Goal: Task Accomplishment & Management: Complete application form

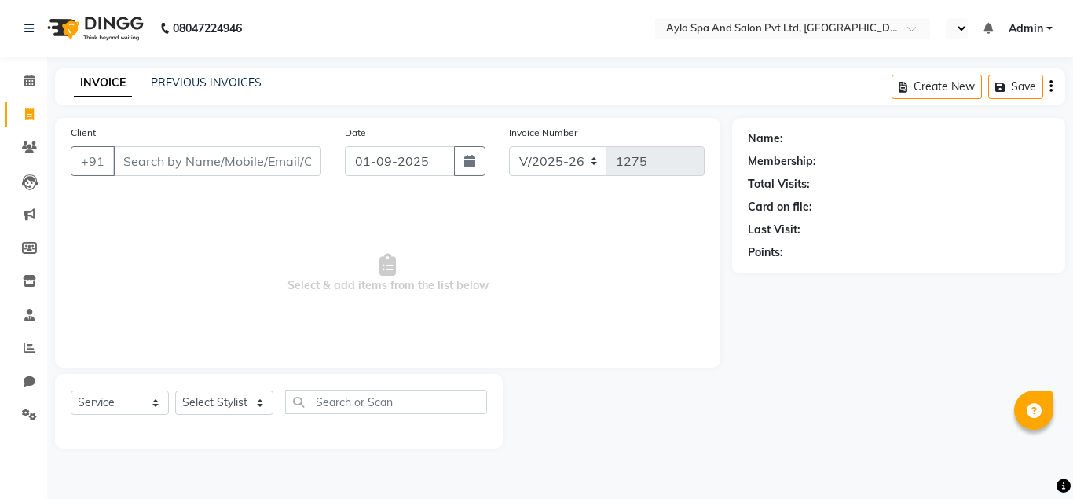
select select "7756"
select select "service"
click at [24, 119] on span at bounding box center [29, 115] width 27 height 18
select select "7756"
select select "service"
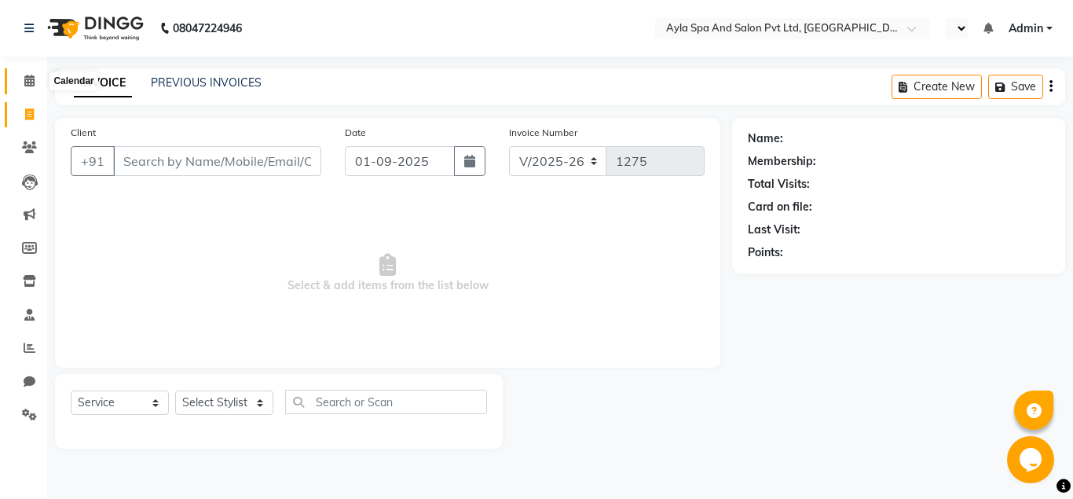
click at [34, 81] on icon at bounding box center [29, 81] width 10 height 12
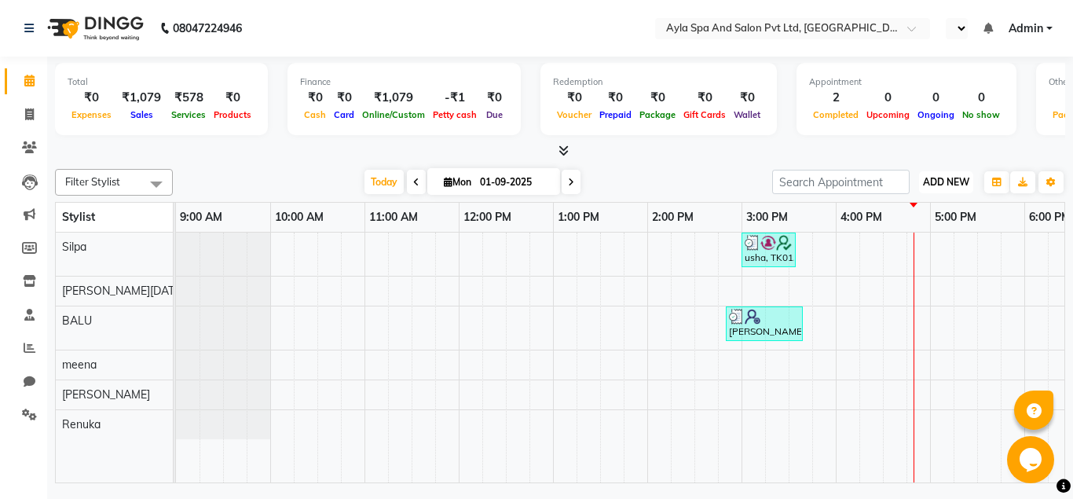
click at [937, 179] on span "ADD NEW" at bounding box center [946, 182] width 46 height 12
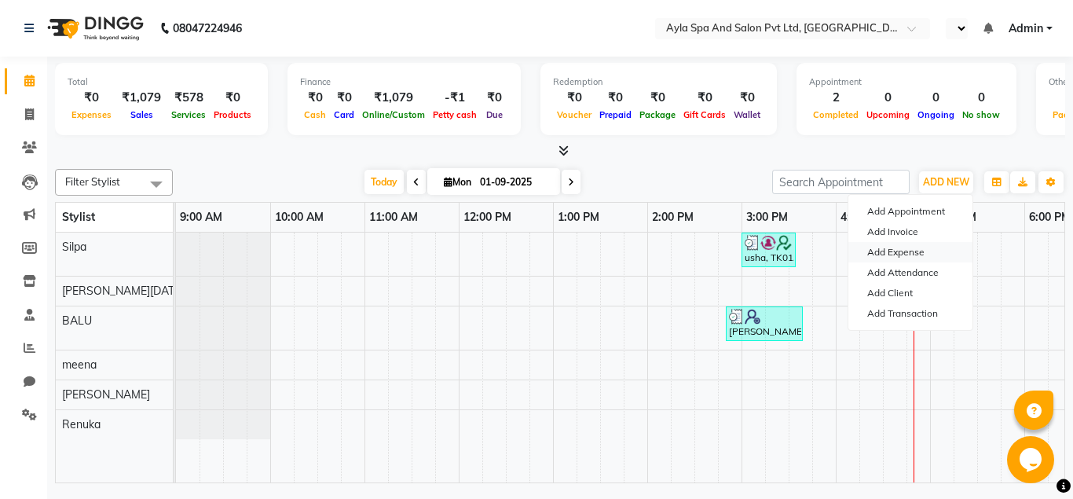
click at [898, 251] on link "Add Expense" at bounding box center [911, 252] width 124 height 20
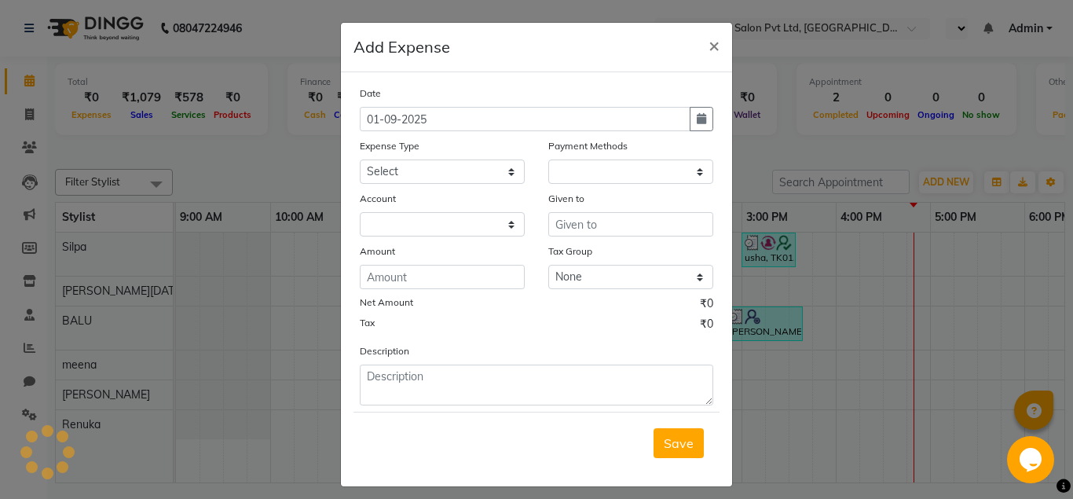
select select "1"
select select "6896"
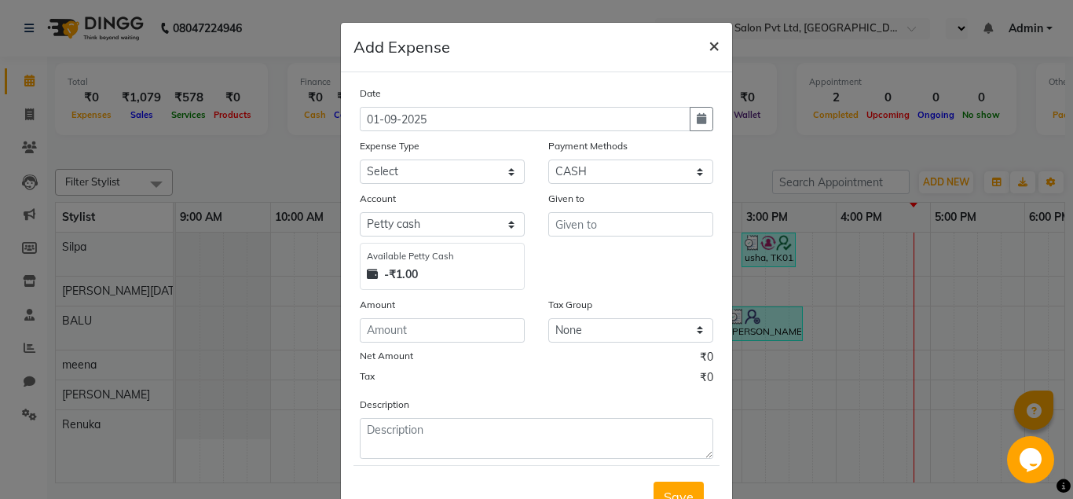
click at [714, 47] on span "×" at bounding box center [714, 45] width 11 height 24
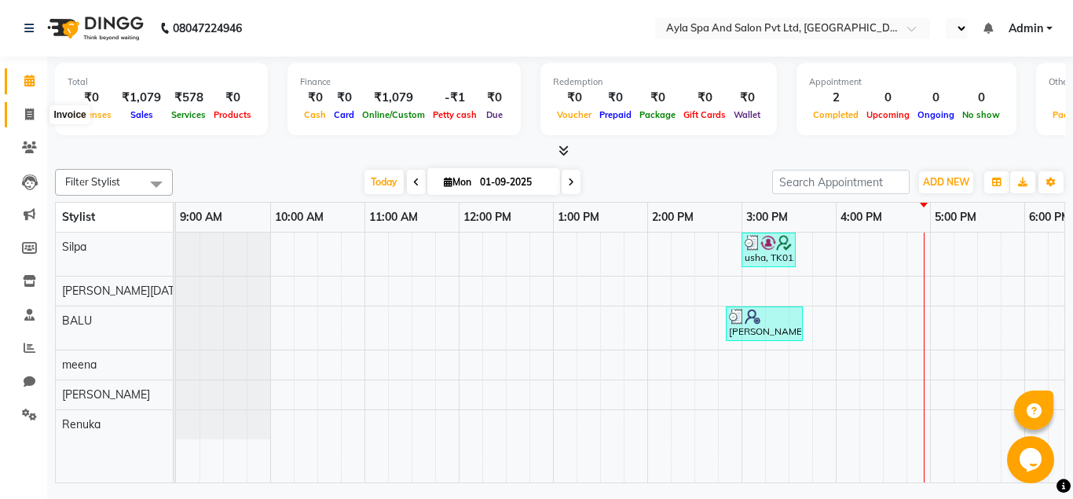
click at [30, 108] on span at bounding box center [29, 115] width 27 height 18
select select "7756"
select select "service"
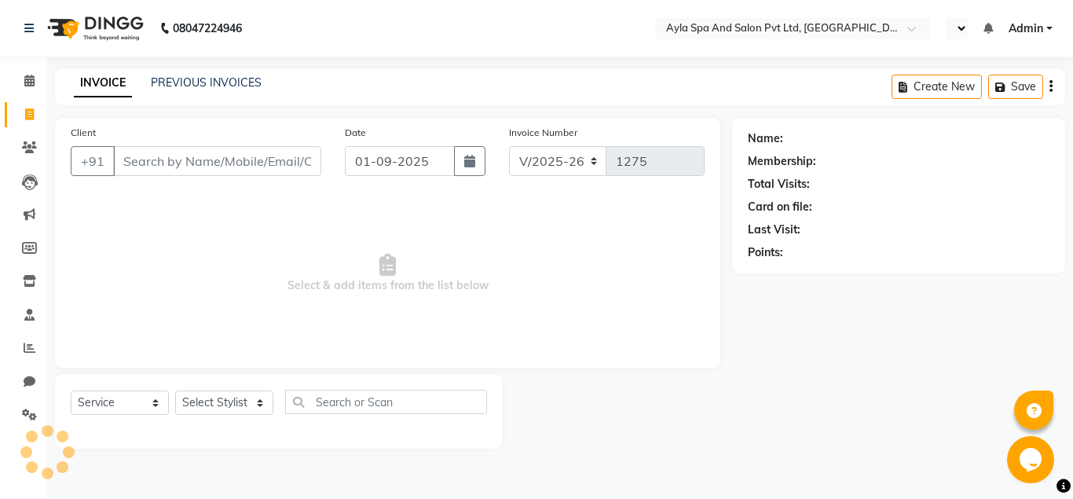
click at [140, 161] on input "Client" at bounding box center [217, 161] width 208 height 30
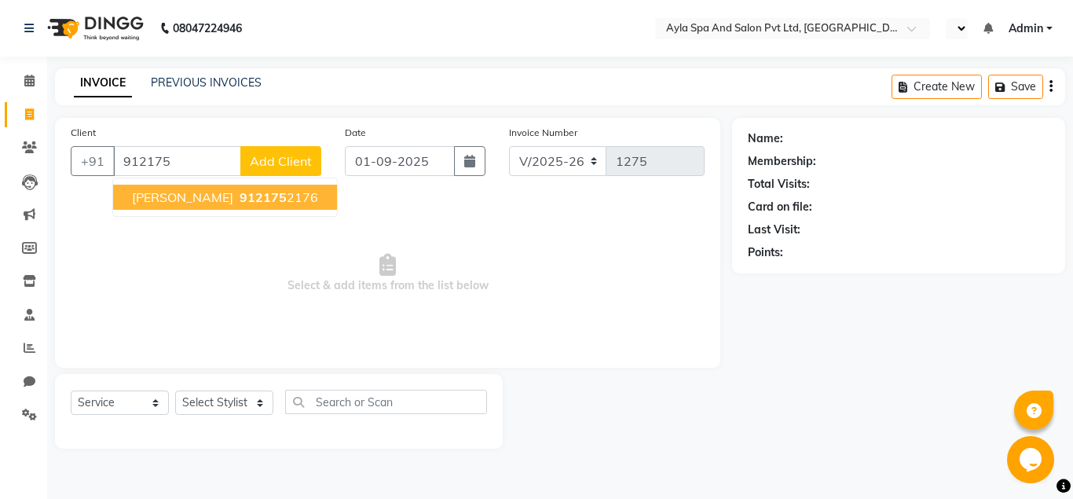
click at [156, 200] on span "[PERSON_NAME]" at bounding box center [182, 197] width 101 height 16
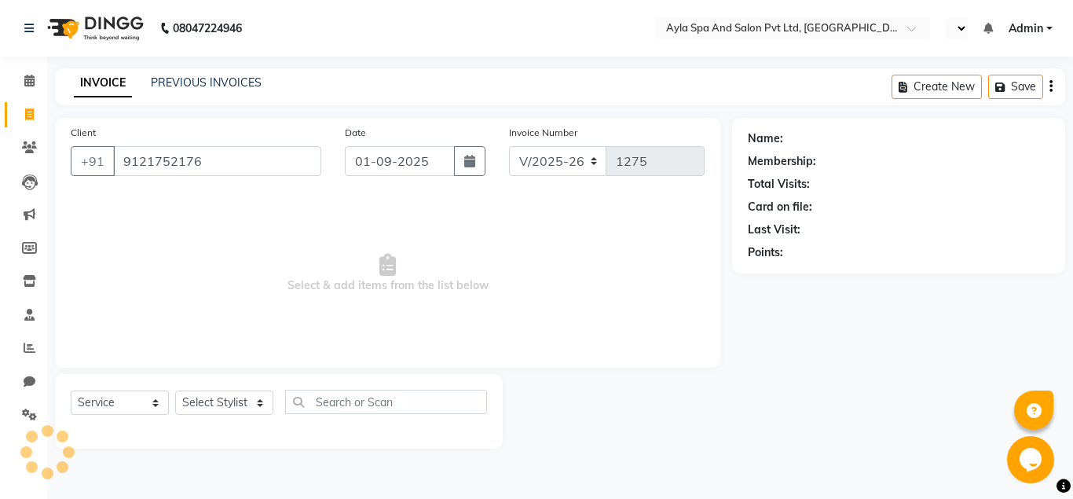
type input "9121752176"
select select "1: Object"
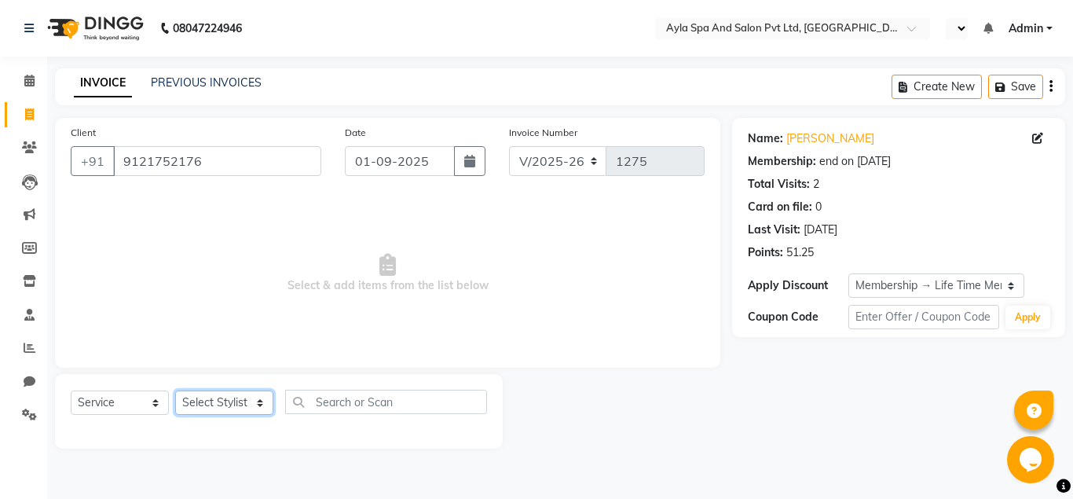
click at [175, 390] on select "Select Stylist [PERSON_NAME][DATE] [PERSON_NAME] [PERSON_NAME] [PERSON_NAME]" at bounding box center [224, 402] width 98 height 24
select select "84227"
click option "meena" at bounding box center [0, 0] width 0 height 0
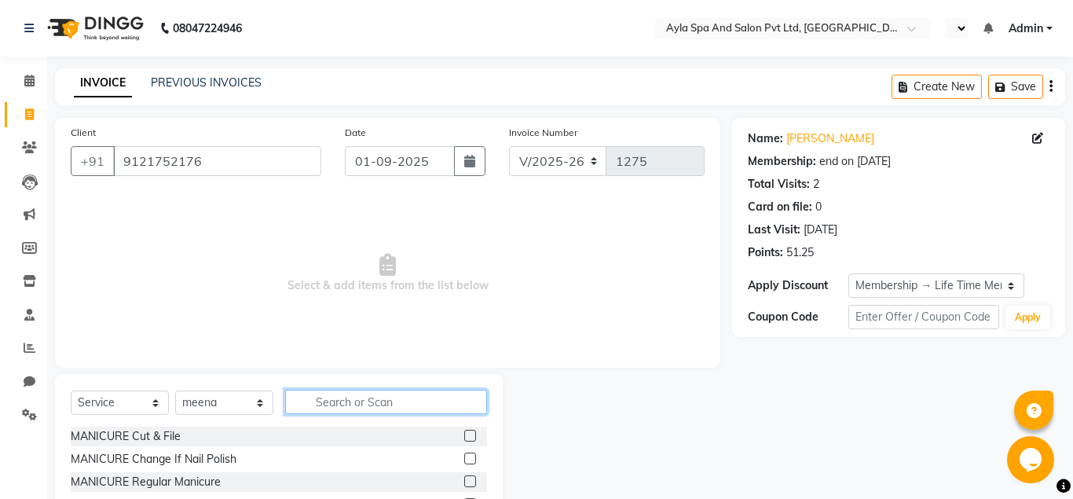
click at [318, 408] on input "text" at bounding box center [386, 402] width 202 height 24
type input "thre"
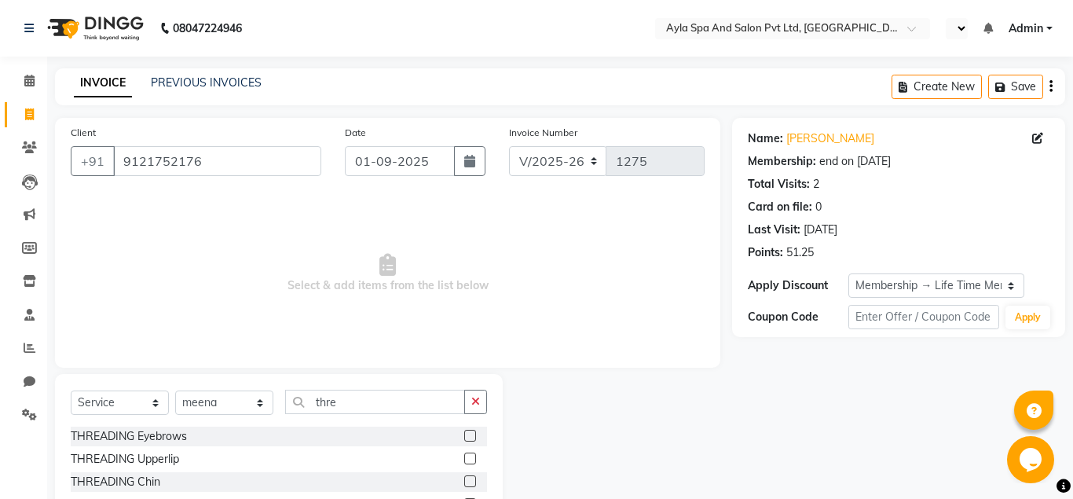
click at [469, 435] on label at bounding box center [470, 436] width 12 height 12
click at [469, 435] on input "checkbox" at bounding box center [469, 436] width 10 height 10
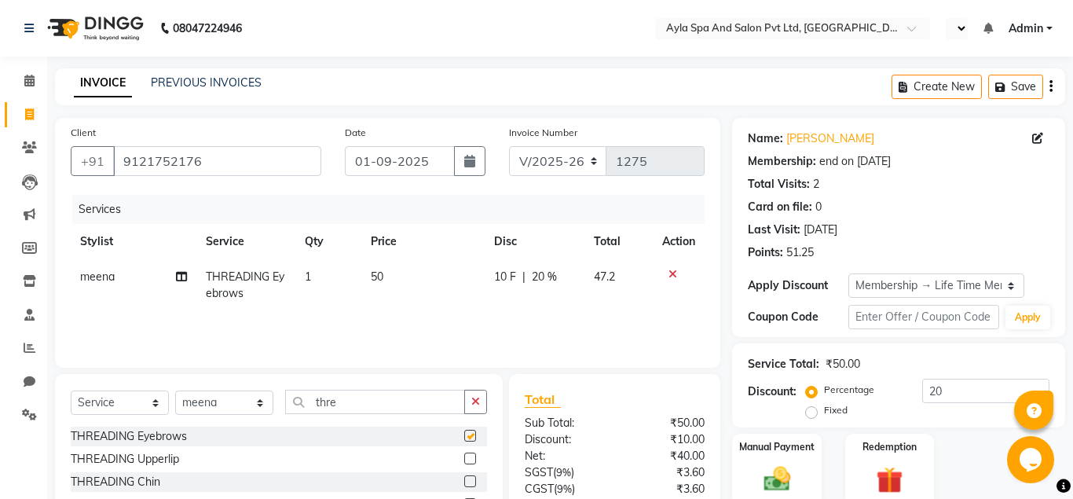
checkbox input "false"
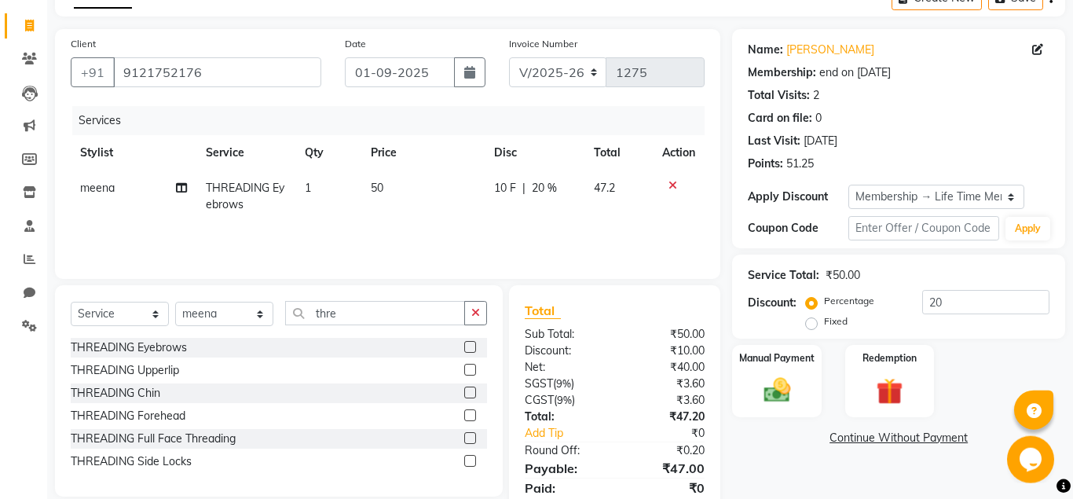
scroll to position [146, 0]
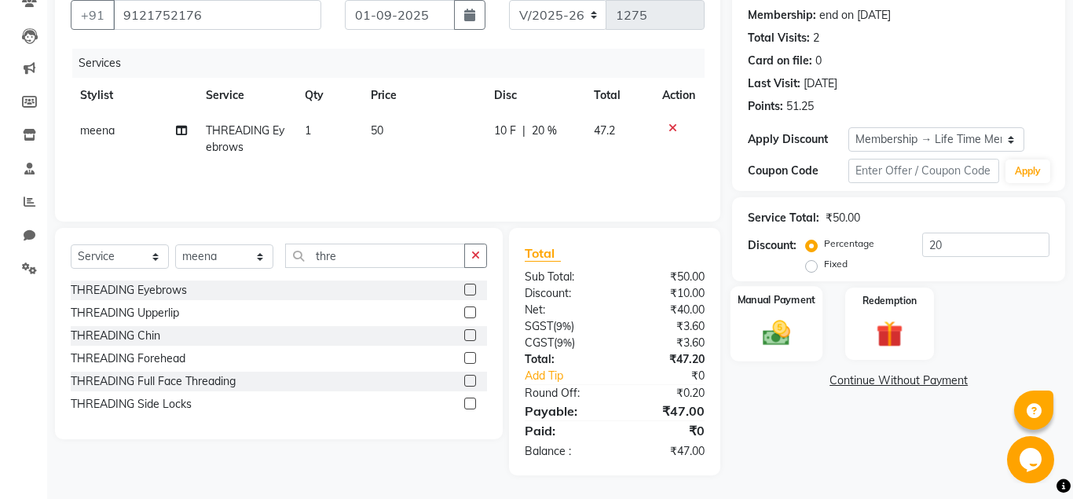
click at [775, 332] on img at bounding box center [776, 333] width 45 height 32
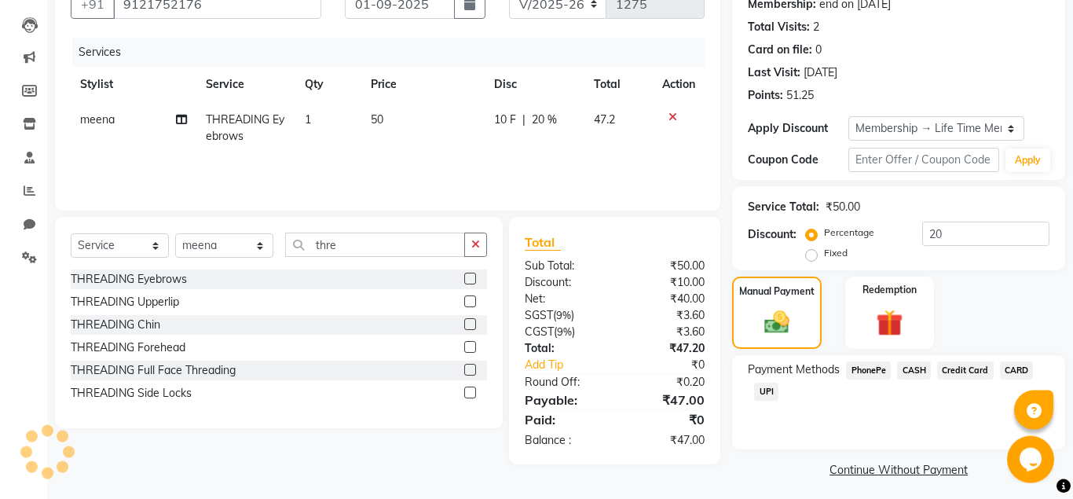
scroll to position [163, 0]
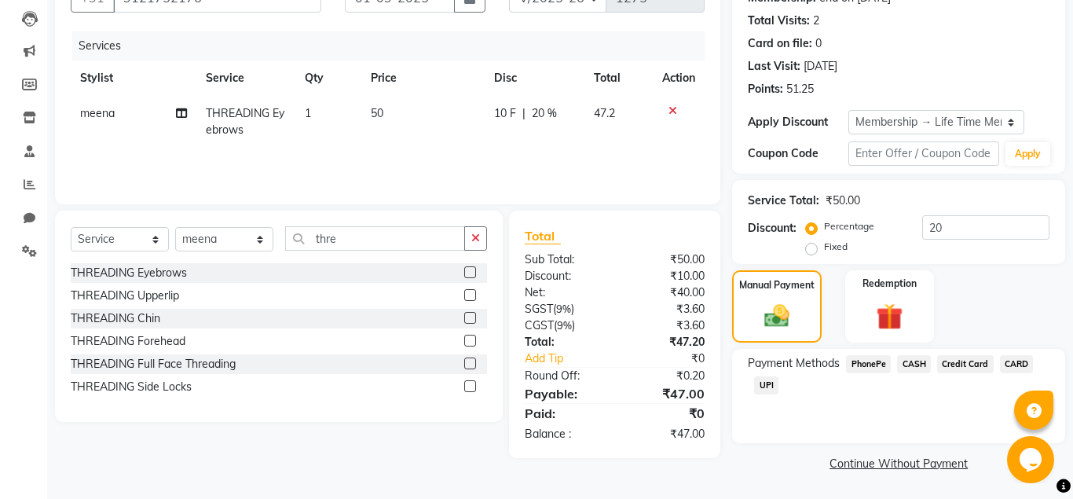
click at [762, 384] on span "UPI" at bounding box center [766, 385] width 24 height 18
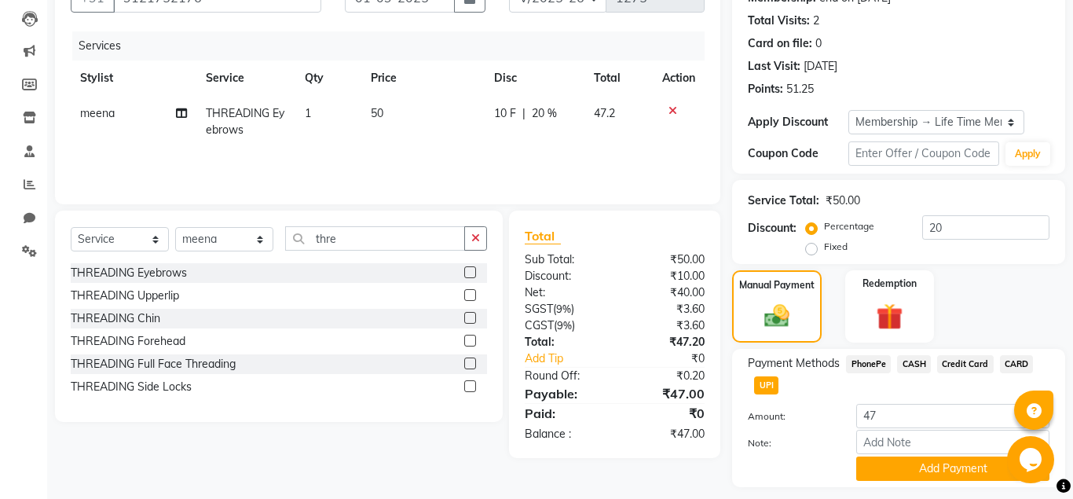
scroll to position [207, 0]
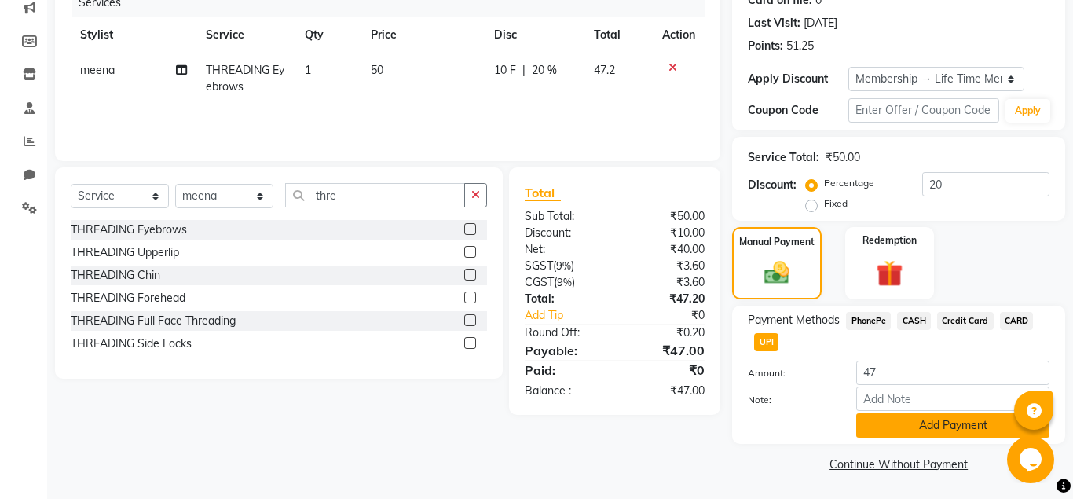
click at [928, 429] on button "Add Payment" at bounding box center [952, 425] width 193 height 24
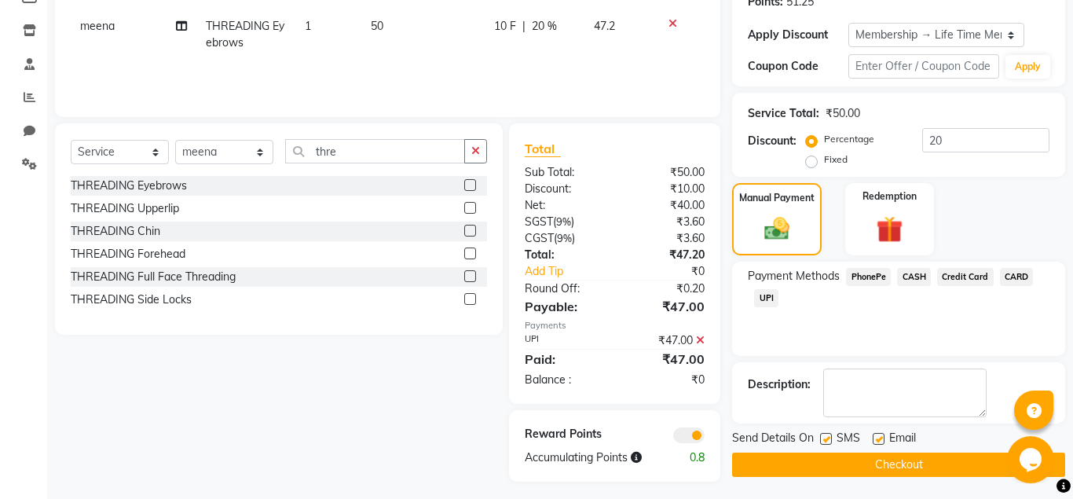
scroll to position [257, 0]
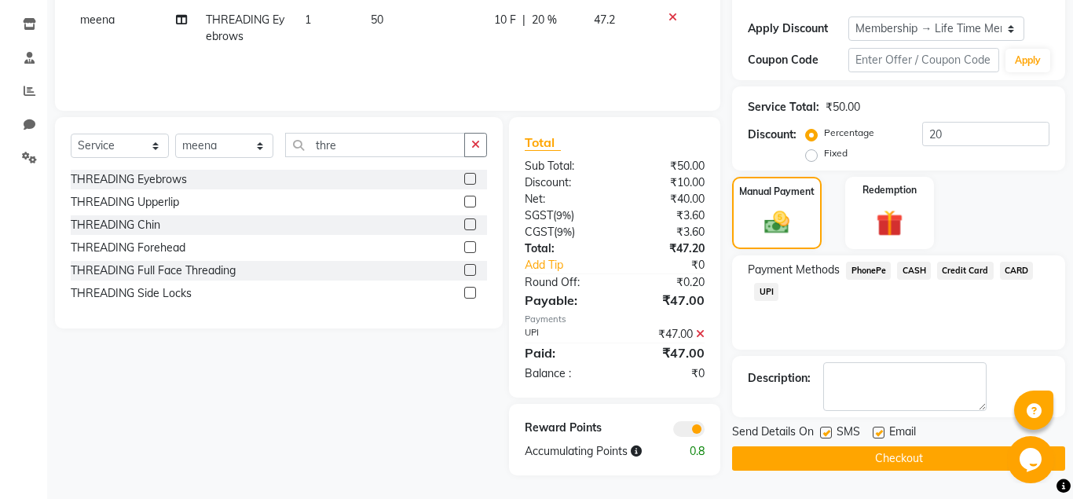
click at [884, 435] on label at bounding box center [879, 433] width 12 height 12
click at [883, 435] on input "checkbox" at bounding box center [878, 433] width 10 height 10
checkbox input "false"
click at [883, 451] on button "Checkout" at bounding box center [898, 458] width 333 height 24
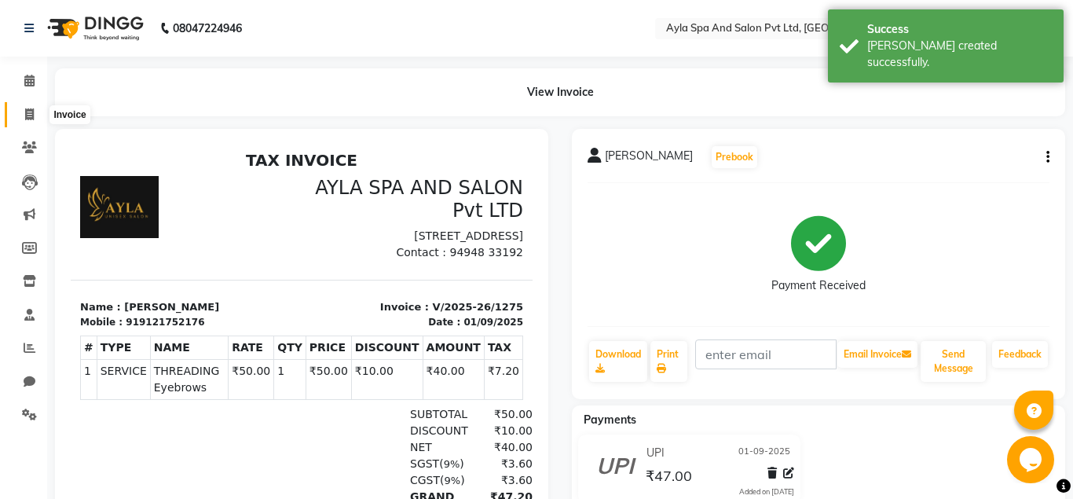
click at [27, 114] on icon at bounding box center [29, 114] width 9 height 12
select select "service"
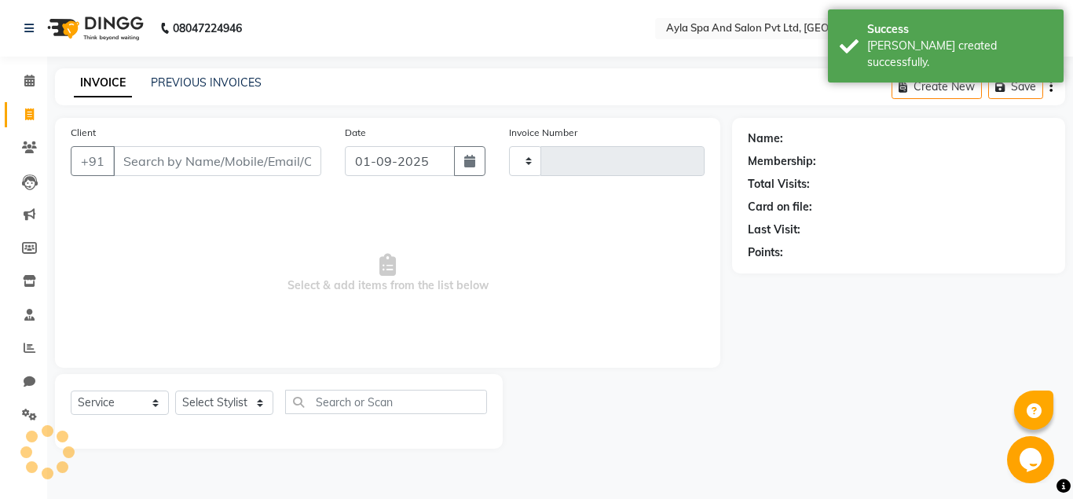
type input "1276"
select select "7756"
